Goal: Task Accomplishment & Management: Manage account settings

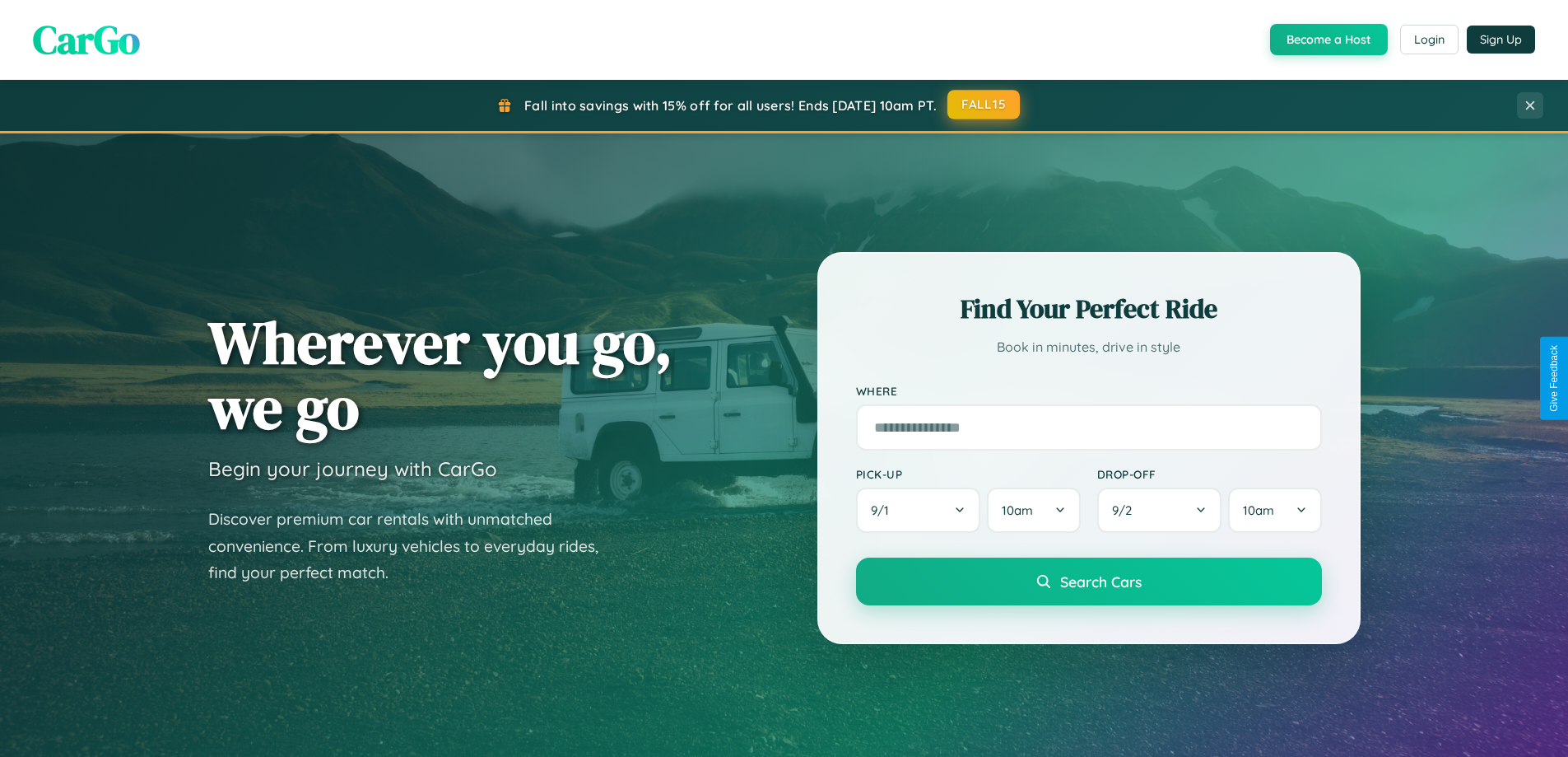
click at [985, 104] on button "FALL15" at bounding box center [984, 104] width 72 height 30
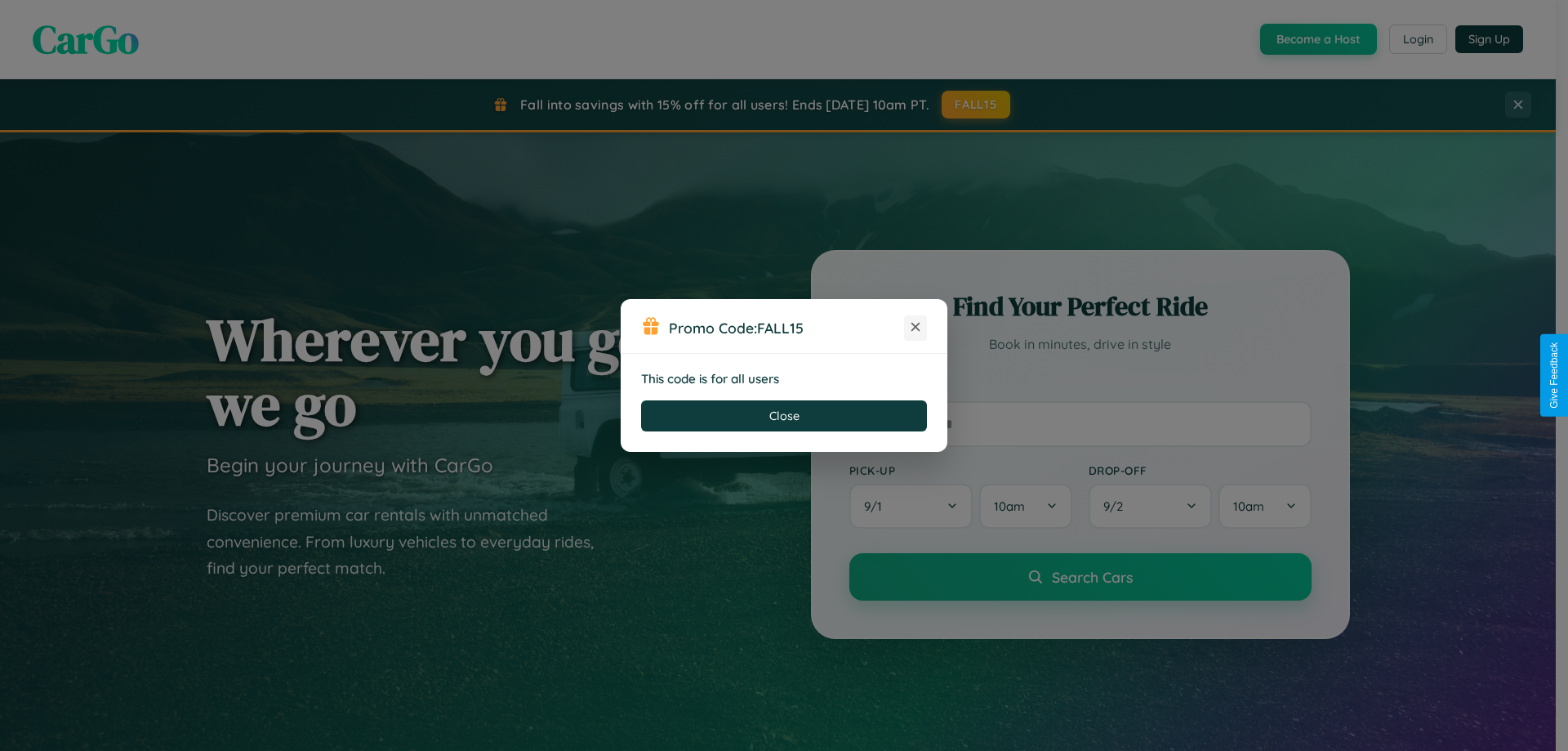
click at [916, 327] on icon at bounding box center [915, 326] width 16 height 16
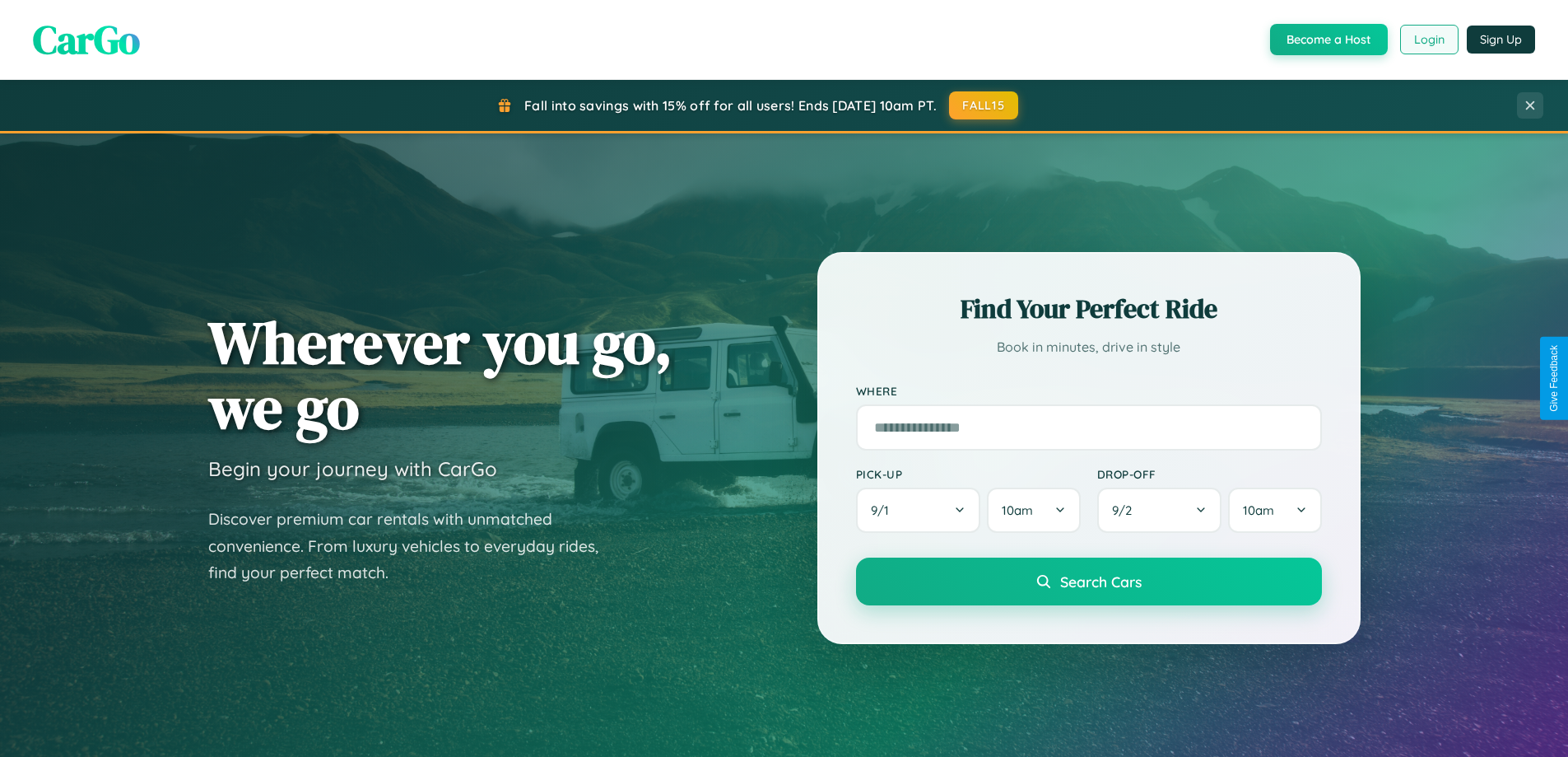
click at [1428, 40] on button "Login" at bounding box center [1429, 40] width 59 height 30
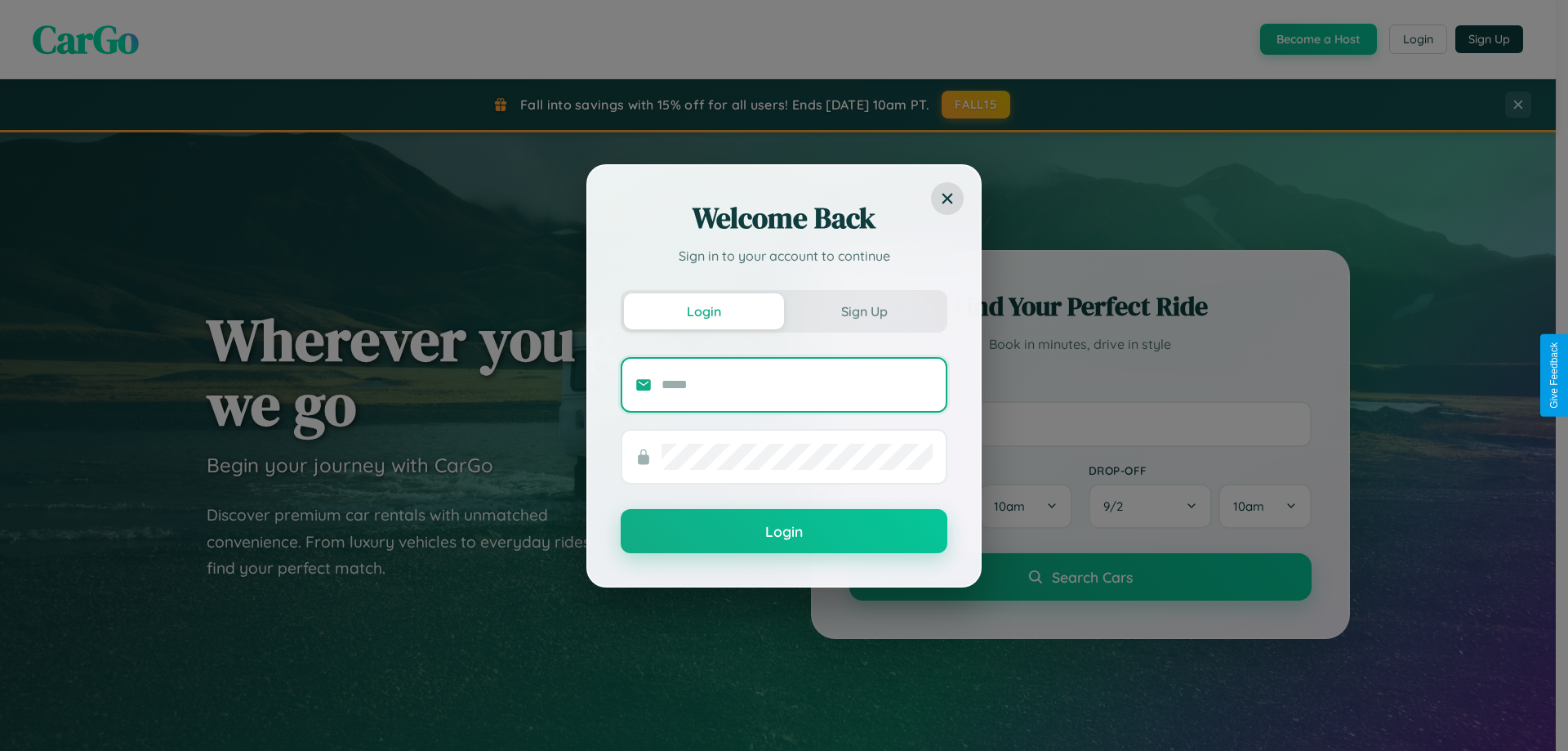
click at [797, 384] on input "text" at bounding box center [796, 384] width 271 height 26
type input "**********"
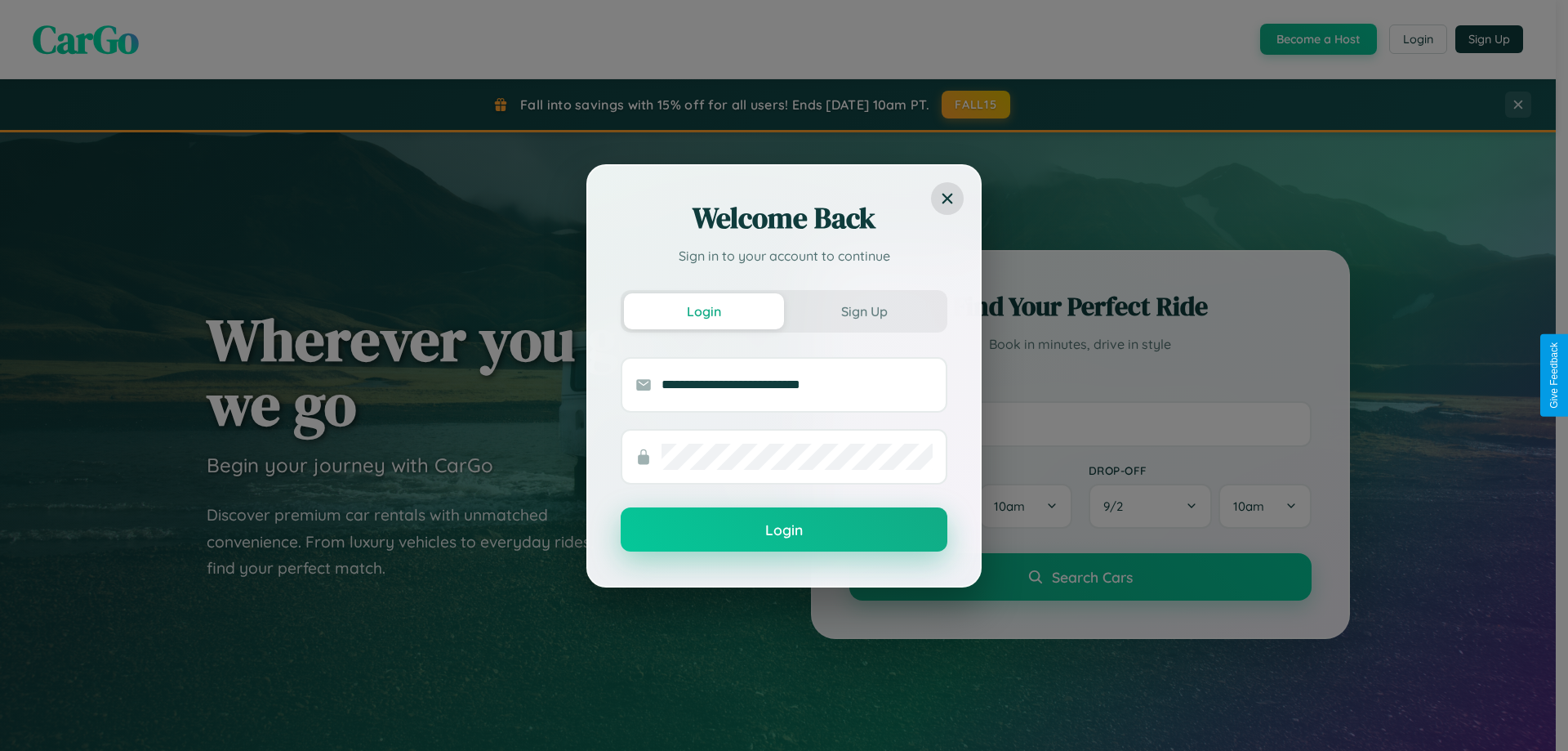
click at [784, 530] on button "Login" at bounding box center [784, 529] width 326 height 44
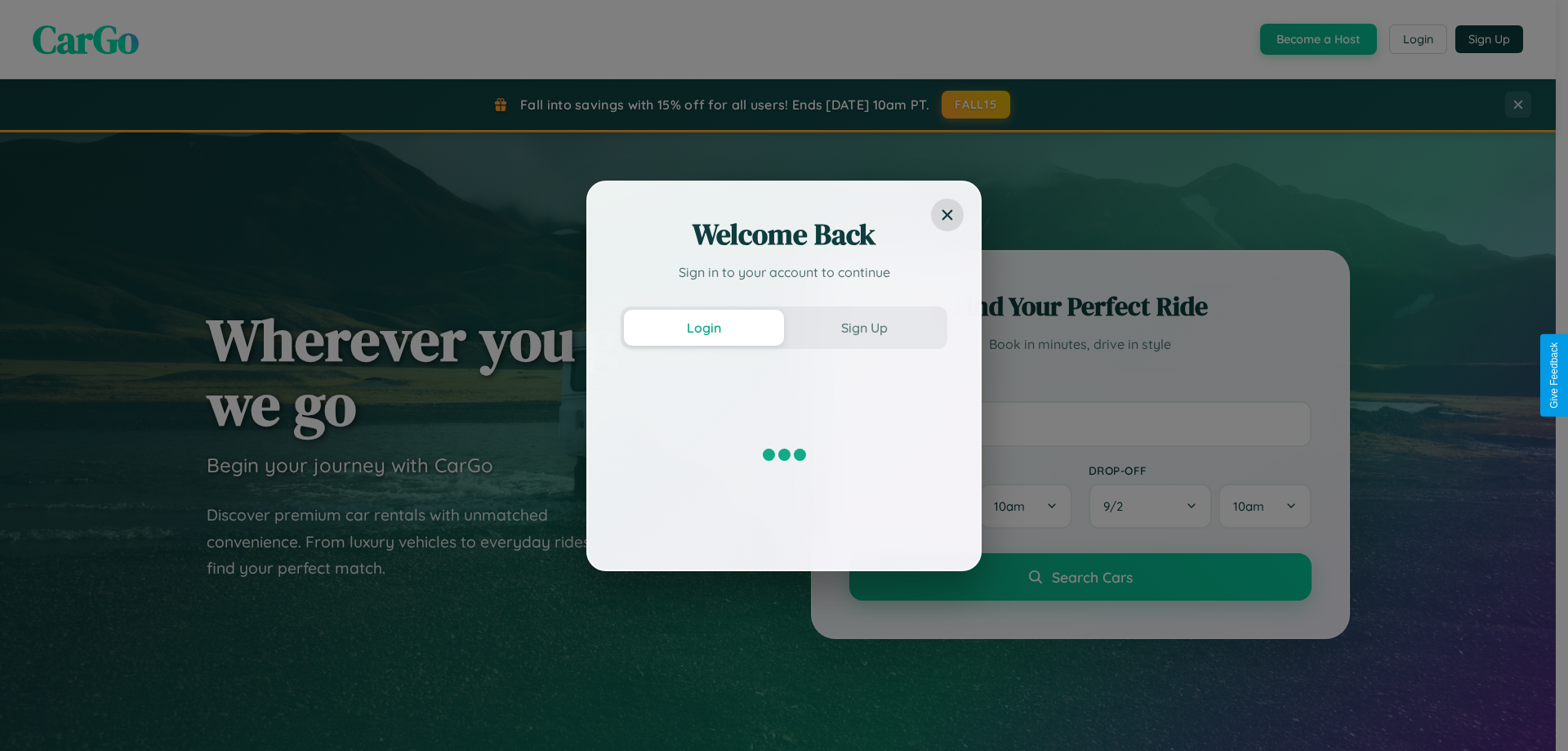
scroll to position [48, 0]
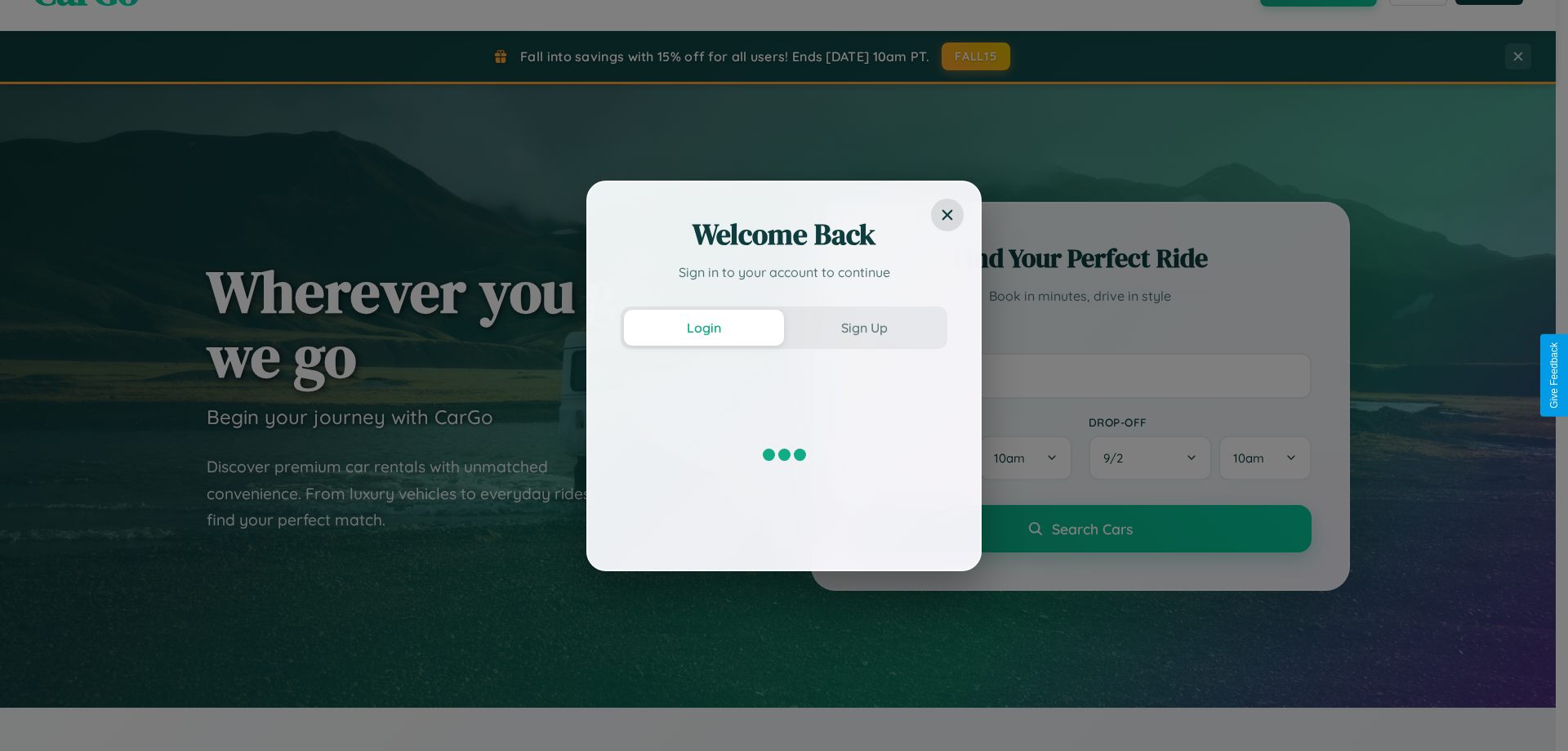
click at [1080, 375] on div "Welcome Back Sign in to your account to continue Login Sign Up" at bounding box center [784, 375] width 1568 height 751
